Goal: Task Accomplishment & Management: Use online tool/utility

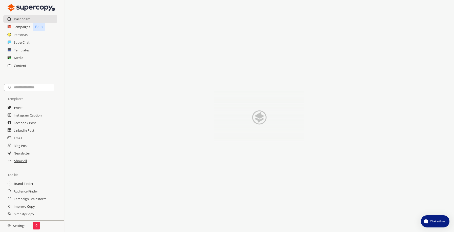
click at [30, 49] on div "Templates" at bounding box center [32, 50] width 64 height 8
click at [23, 53] on h2 "Templates" at bounding box center [22, 50] width 16 height 8
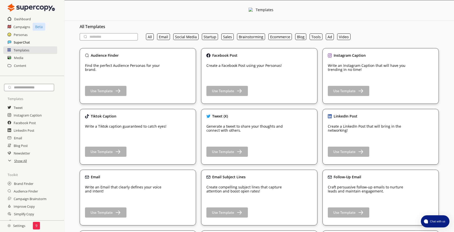
click at [19, 41] on h2 "SuperChat" at bounding box center [22, 42] width 16 height 8
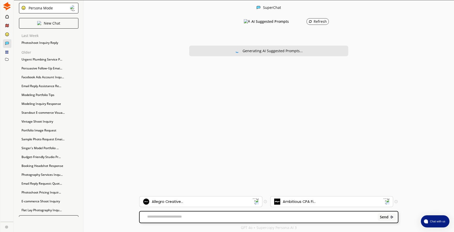
click at [204, 202] on div "Allegro Creative..." at bounding box center [197, 201] width 109 height 6
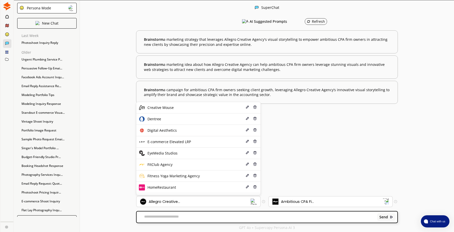
scroll to position [76, 0]
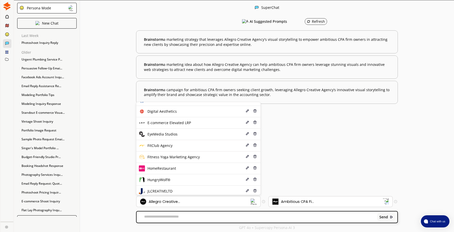
click at [184, 134] on li "EyeMedia Studios Edit Delete" at bounding box center [198, 133] width 124 height 11
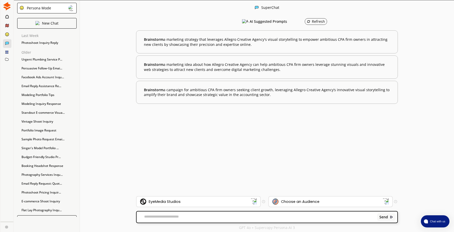
click at [315, 200] on div "Choose an Audience" at bounding box center [300, 201] width 38 height 4
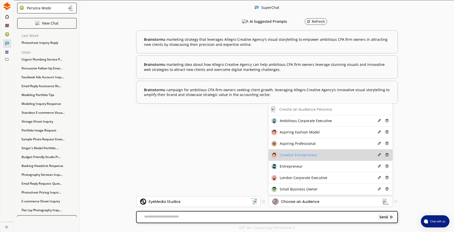
scroll to position [0, 0]
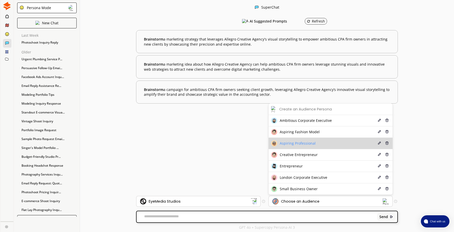
click at [302, 142] on span "Aspiring Professional" at bounding box center [298, 143] width 36 height 4
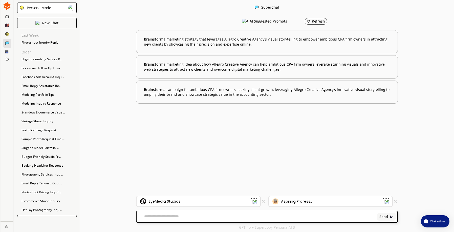
click at [181, 216] on textarea at bounding box center [256, 216] width 239 height 5
paste textarea "**********"
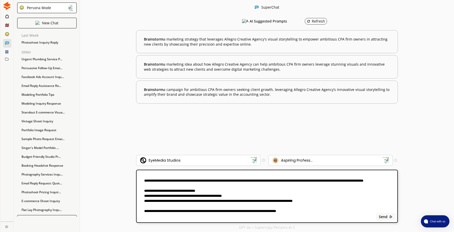
scroll to position [130, 0]
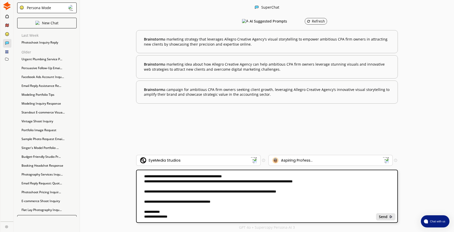
type textarea "**********"
click at [383, 216] on b "Send" at bounding box center [383, 216] width 9 height 4
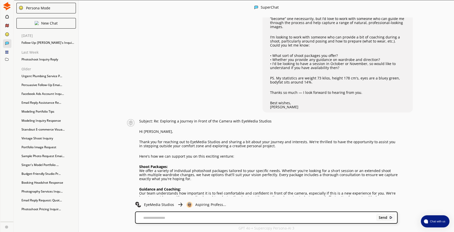
scroll to position [0, 0]
click at [85, 64] on div "write me a follow up email to the following email: You Have A Form Submitted Fi…" at bounding box center [267, 106] width 376 height 179
click at [230, 154] on p "Here's how we can support you on this exciting venture:" at bounding box center [268, 156] width 259 height 4
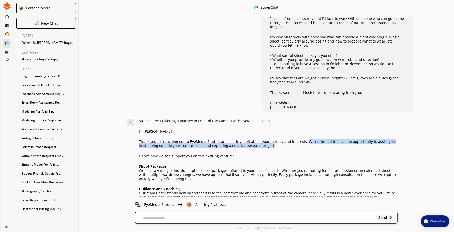
drag, startPoint x: 306, startPoint y: 136, endPoint x: 309, endPoint y: 140, distance: 5.6
click at [309, 140] on p "Thank you for reaching out to EyeMedia Studios and sharing a bit about your jou…" at bounding box center [268, 144] width 259 height 8
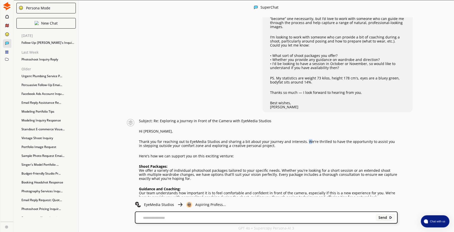
drag, startPoint x: 321, startPoint y: 134, endPoint x: 307, endPoint y: 138, distance: 14.8
click at [307, 140] on p "Thank you for reaching out to EyeMedia Studios and sharing a bit about your jou…" at bounding box center [268, 144] width 259 height 8
click at [306, 140] on p "Thank you for reaching out to EyeMedia Studios and sharing a bit about your jou…" at bounding box center [268, 144] width 259 height 8
click at [305, 140] on p "Thank you for reaching out to EyeMedia Studios and sharing a bit about your jou…" at bounding box center [268, 144] width 259 height 8
click at [306, 140] on p "Thank you for reaching out to EyeMedia Studios and sharing a bit about your jou…" at bounding box center [268, 144] width 259 height 8
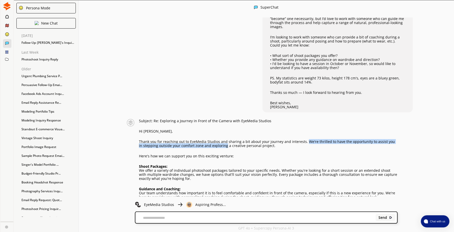
drag, startPoint x: 305, startPoint y: 136, endPoint x: 223, endPoint y: 142, distance: 82.1
click at [223, 142] on p "Thank you for reaching out to EyeMedia Studios and sharing a bit about your jou…" at bounding box center [268, 144] width 259 height 8
copy p "We're thrilled to have the opportunity to assist you in stepping outside your c…"
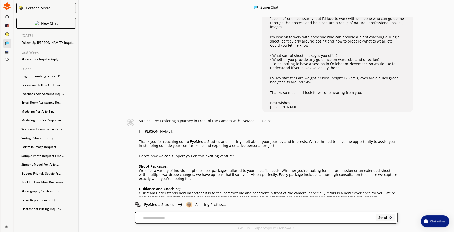
click at [174, 22] on div "write me a follow up email to the following email: You Have A Form Submitted Fi…" at bounding box center [267, 106] width 376 height 179
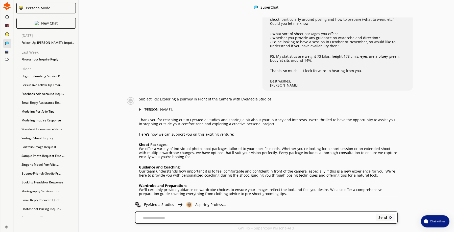
scroll to position [146, 0]
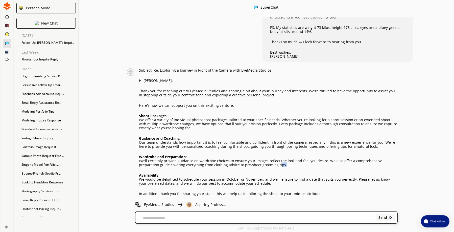
drag, startPoint x: 286, startPoint y: 161, endPoint x: 279, endPoint y: 162, distance: 6.4
click at [279, 162] on p "We'll certainly provide guidance on wardrobe choices to ensure your images refl…" at bounding box center [268, 163] width 259 height 8
click at [264, 178] on p "We would be delighted to schedule your session in October or November, and we'l…" at bounding box center [268, 181] width 259 height 8
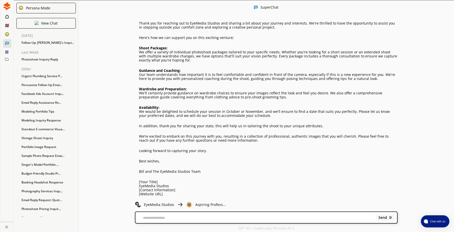
scroll to position [218, 0]
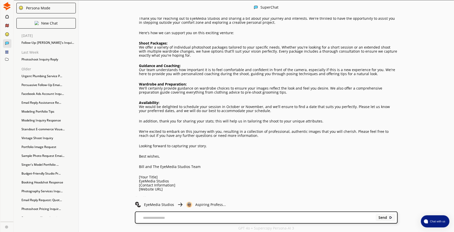
click at [166, 154] on p "Best wishes," at bounding box center [268, 156] width 259 height 4
drag, startPoint x: 210, startPoint y: 138, endPoint x: 170, endPoint y: 141, distance: 39.8
click at [170, 141] on div "Subject: Re: Exploring a Journey in Front of the Camera with EyeMedia Studios H…" at bounding box center [268, 93] width 259 height 195
click at [216, 144] on p "Looking forward to capturing your story." at bounding box center [268, 146] width 259 height 4
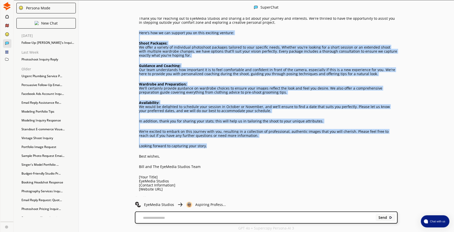
drag, startPoint x: 216, startPoint y: 140, endPoint x: 130, endPoint y: 30, distance: 140.1
click at [130, 30] on div "Subject: Re: Exploring a Journey in Front of the Camera with EyeMedia Studios H…" at bounding box center [261, 93] width 273 height 195
copy div "Here's how we can support you on this exciting venture: Shoot Packages: We offe…"
